Goal: Find specific fact: Find specific fact

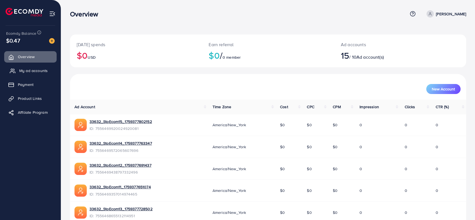
click at [35, 70] on span "My ad accounts" at bounding box center [33, 71] width 28 height 6
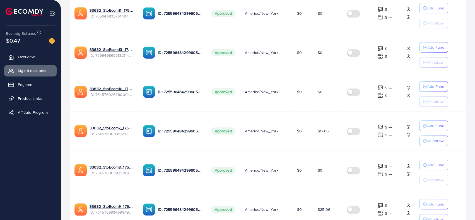
scroll to position [279, 0]
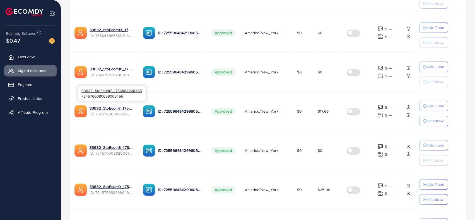
click at [110, 113] on span "ID: 7545760080659005456" at bounding box center [111, 114] width 44 height 6
copy span "7545760080659005456"
